Goal: Task Accomplishment & Management: Use online tool/utility

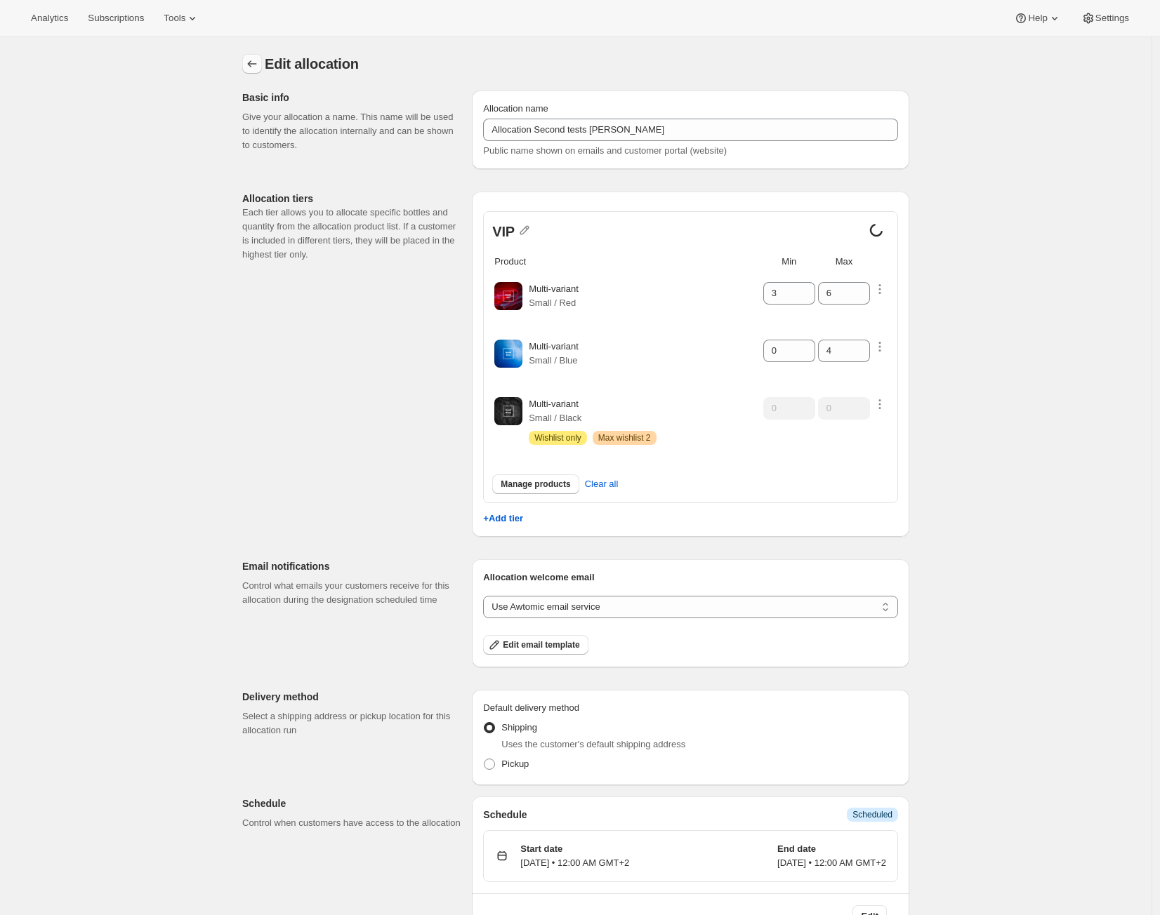
click at [249, 70] on icon "Allocations" at bounding box center [252, 64] width 14 height 14
